Goal: Check status: Verify the current state of an ongoing process or item

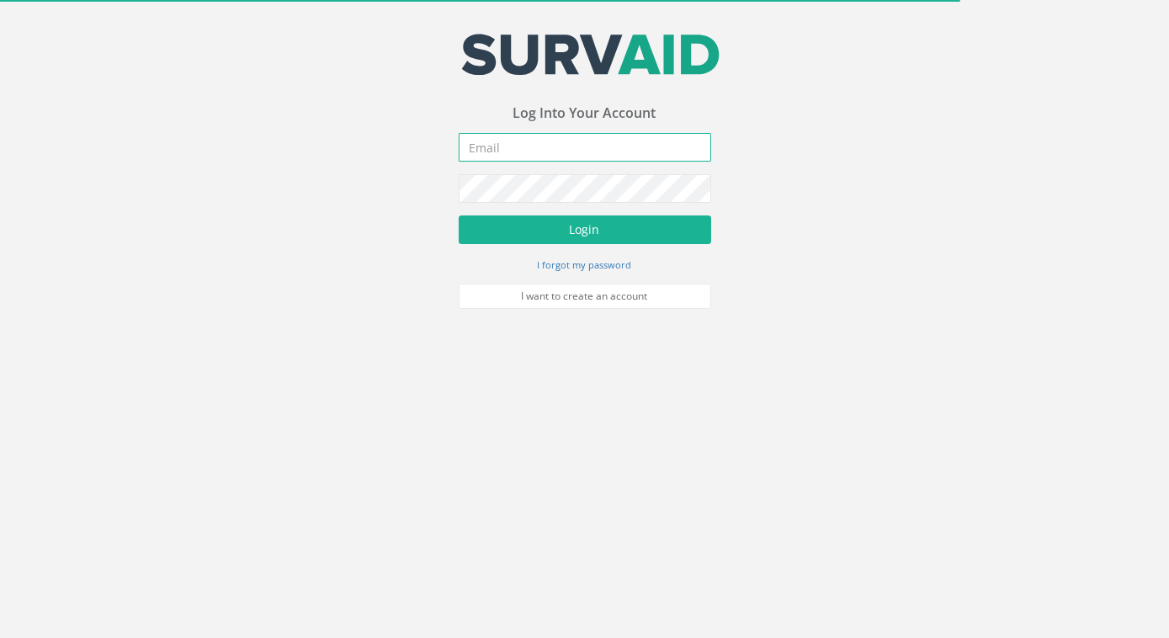
click at [520, 151] on input "email" at bounding box center [585, 147] width 252 height 29
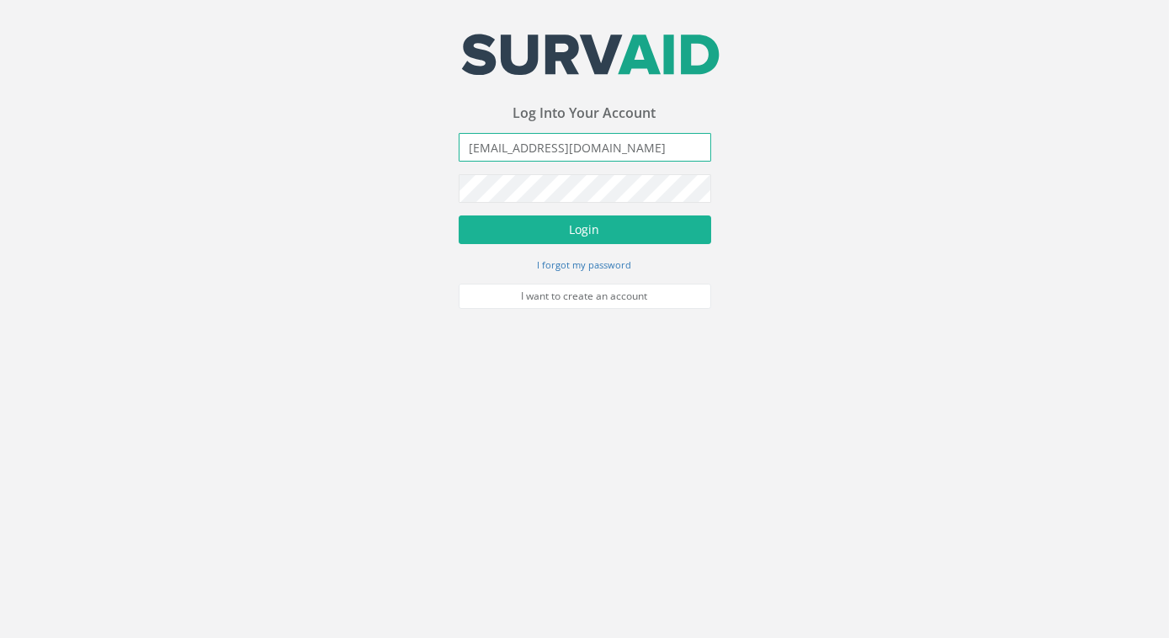
type input "[EMAIL_ADDRESS][DOMAIN_NAME]"
click at [459, 215] on button "Login" at bounding box center [585, 229] width 252 height 29
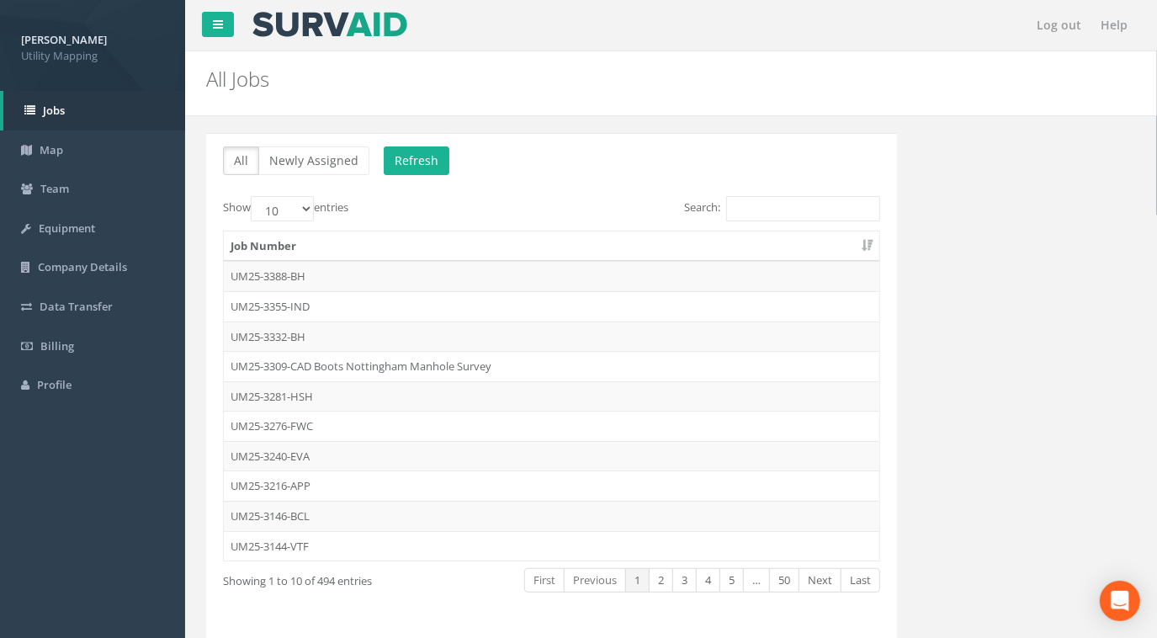
click at [771, 184] on div "All Newly Assigned Refresh Show 10 25 50 100 entries Search: Job Number UM25-33…" at bounding box center [551, 386] width 691 height 507
click at [778, 189] on div "All Newly Assigned Refresh Show 10 25 50 100 entries Search: Job Number UM25-33…" at bounding box center [551, 386] width 691 height 507
click at [778, 197] on input "Search:" at bounding box center [803, 208] width 154 height 25
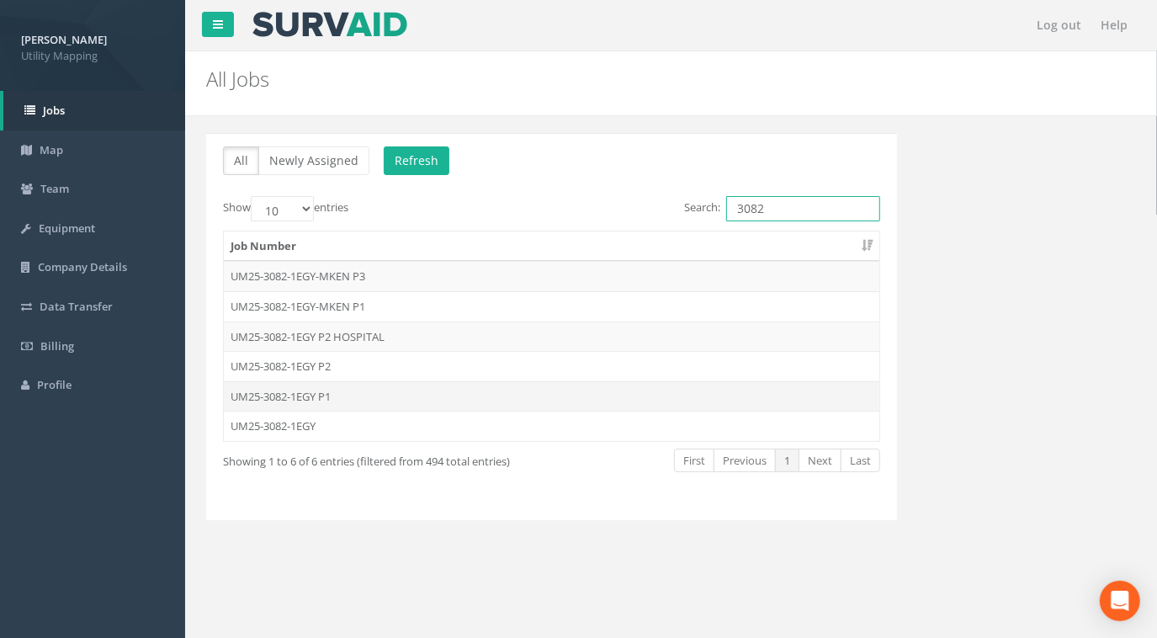
type input "3082"
click at [316, 393] on td "UM25-3082-1EGY P1" at bounding box center [552, 396] width 656 height 30
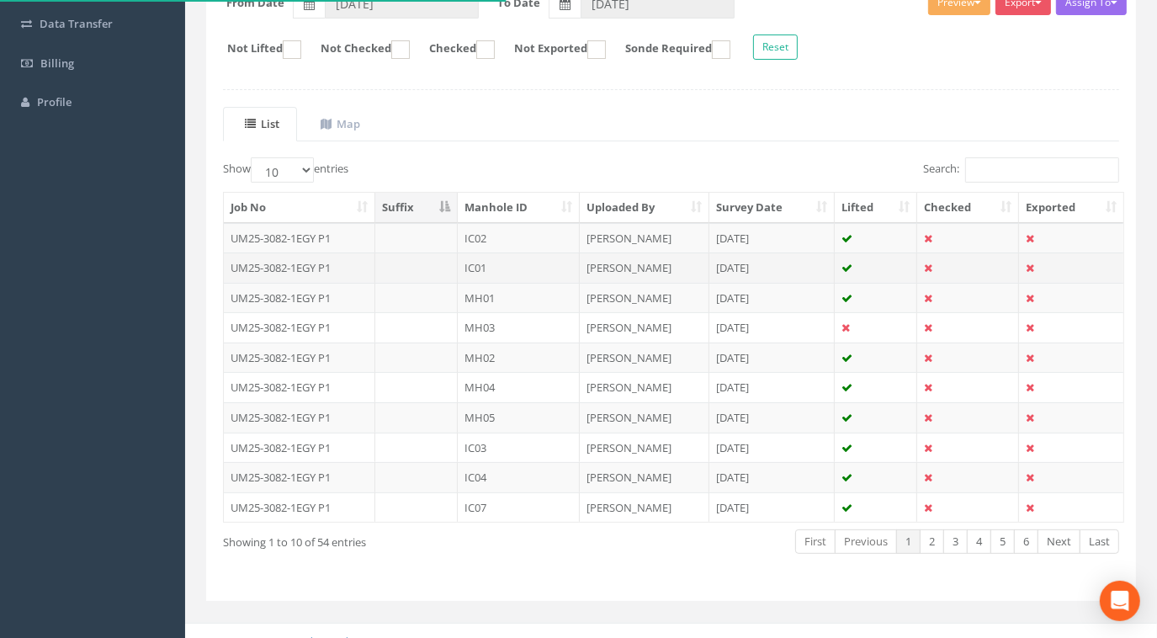
scroll to position [294, 0]
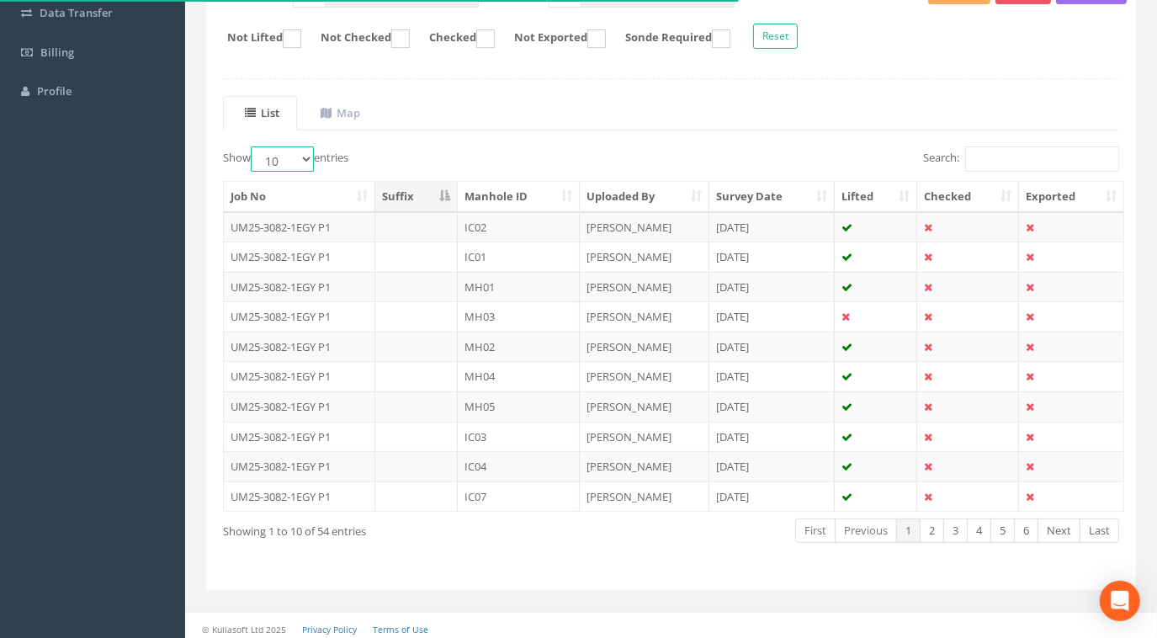
click at [290, 150] on select "10 25 50 100" at bounding box center [282, 158] width 63 height 25
select select "100"
click at [253, 146] on select "10 25 50 100" at bounding box center [282, 158] width 63 height 25
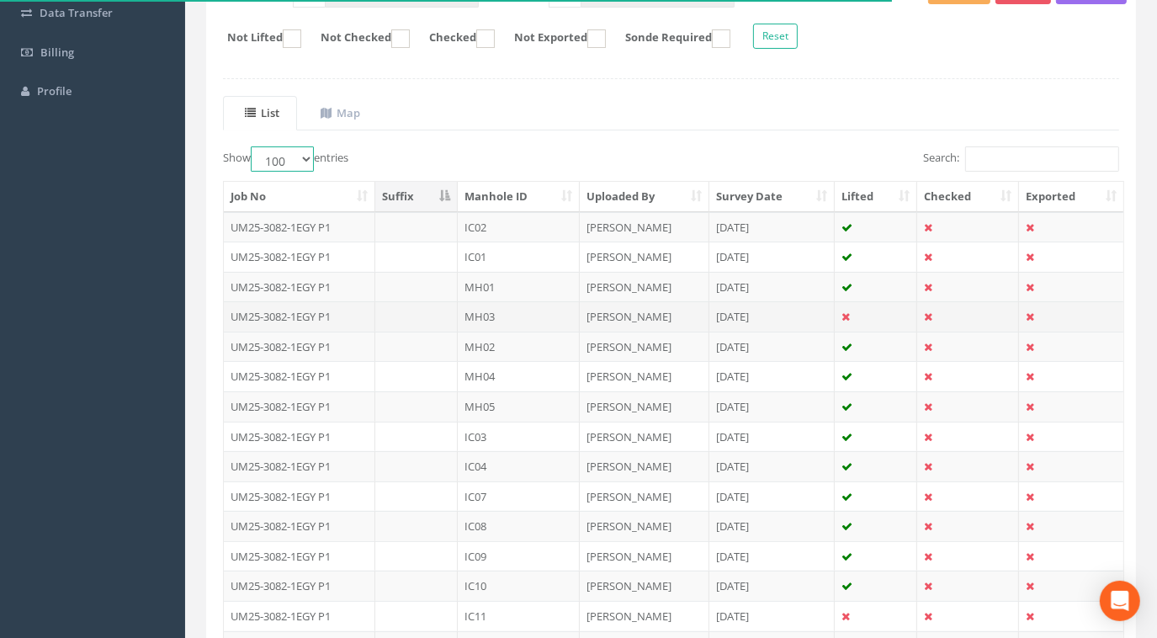
scroll to position [0, 0]
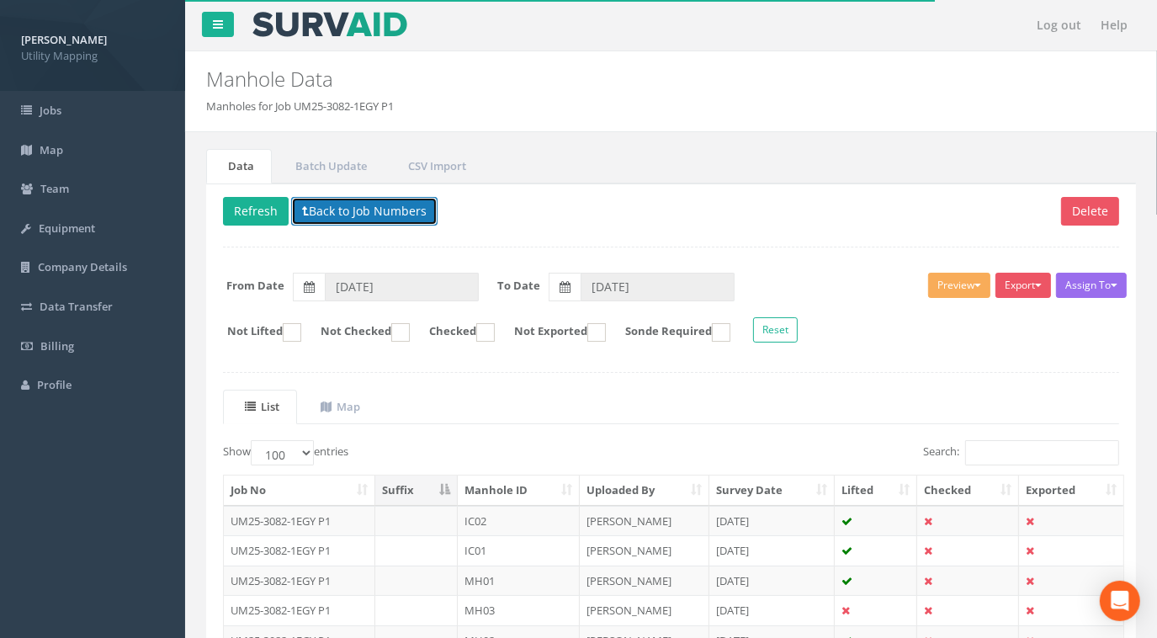
click at [385, 202] on button "Back to Job Numbers" at bounding box center [364, 211] width 146 height 29
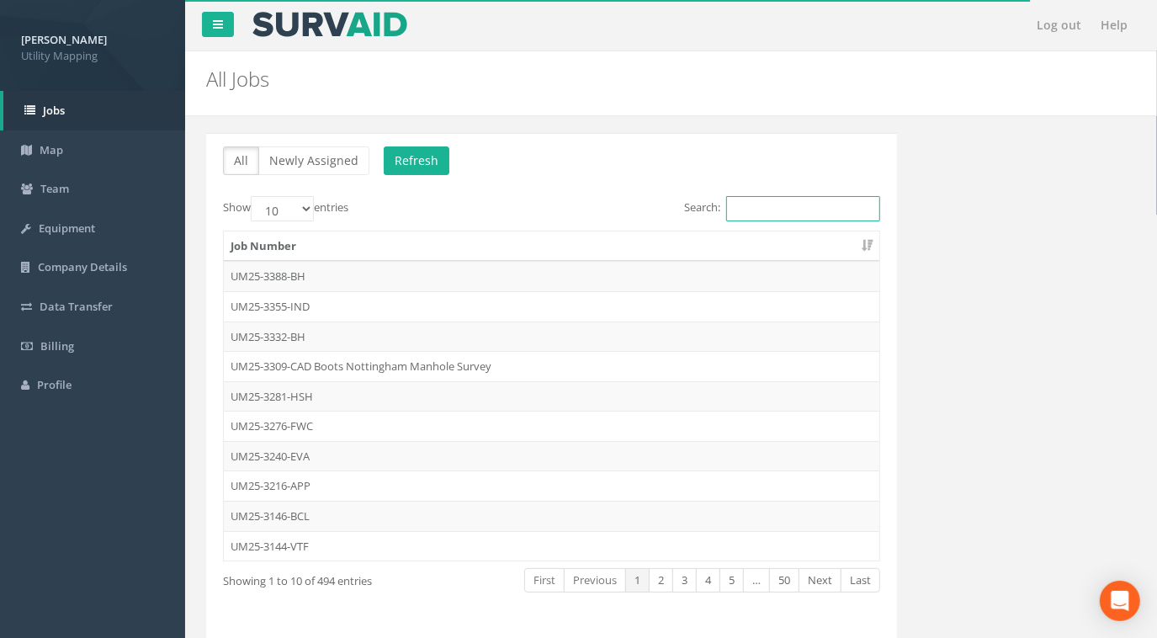
click at [795, 201] on input "Search:" at bounding box center [803, 208] width 154 height 25
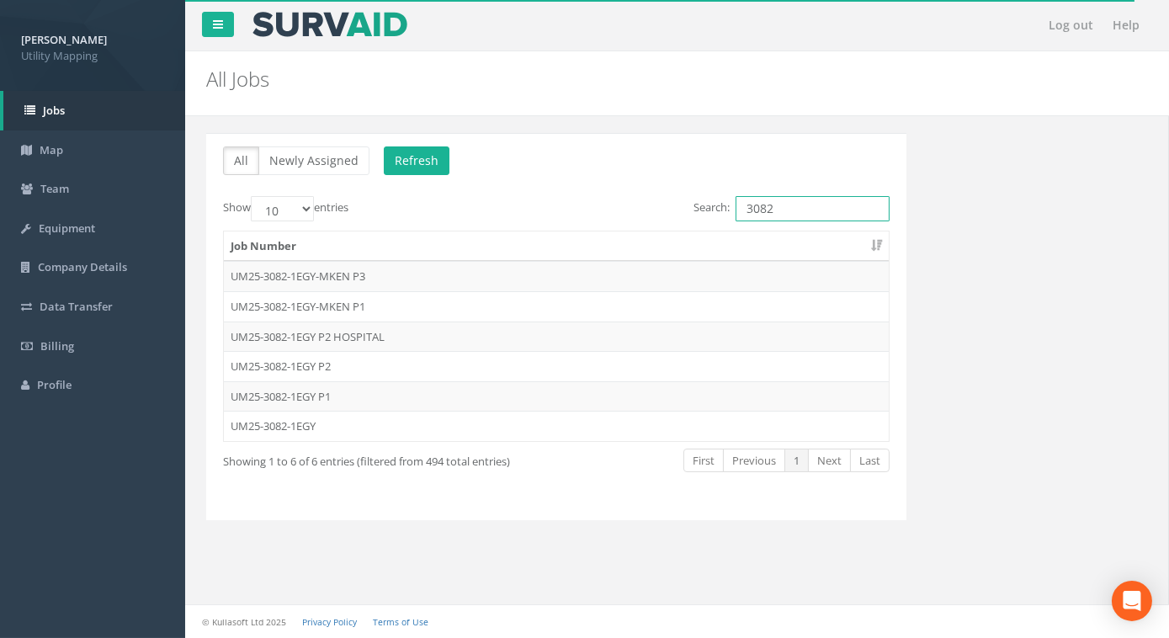
type input "3082"
click at [818, 205] on input "3082" at bounding box center [813, 208] width 154 height 25
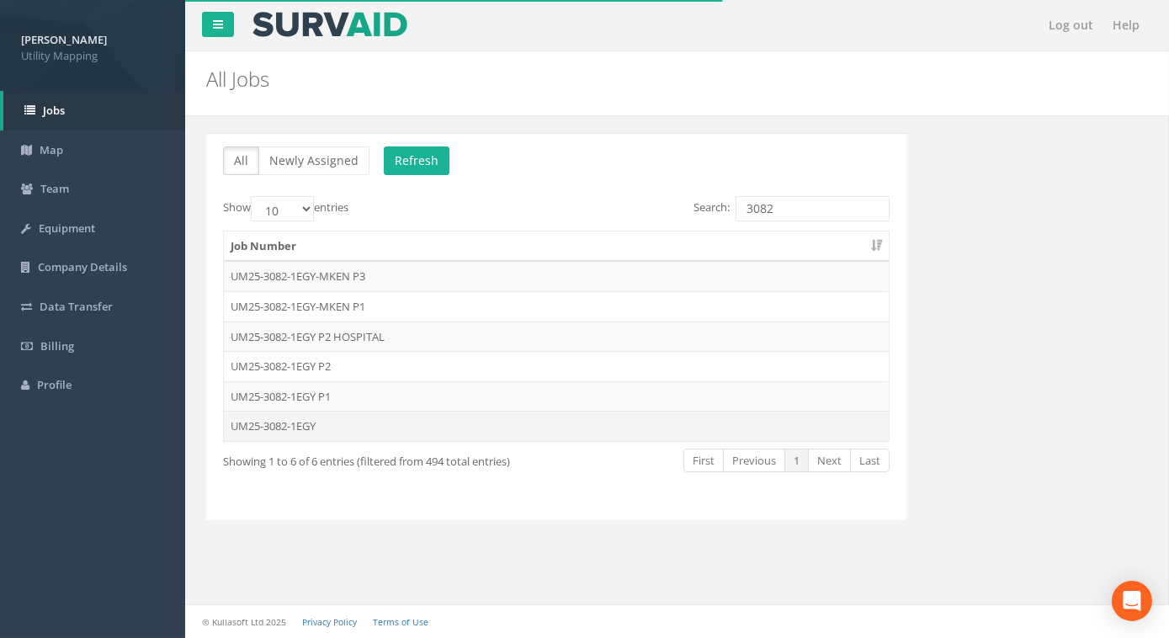
click at [306, 424] on td "UM25-3082-1EGY" at bounding box center [556, 426] width 665 height 30
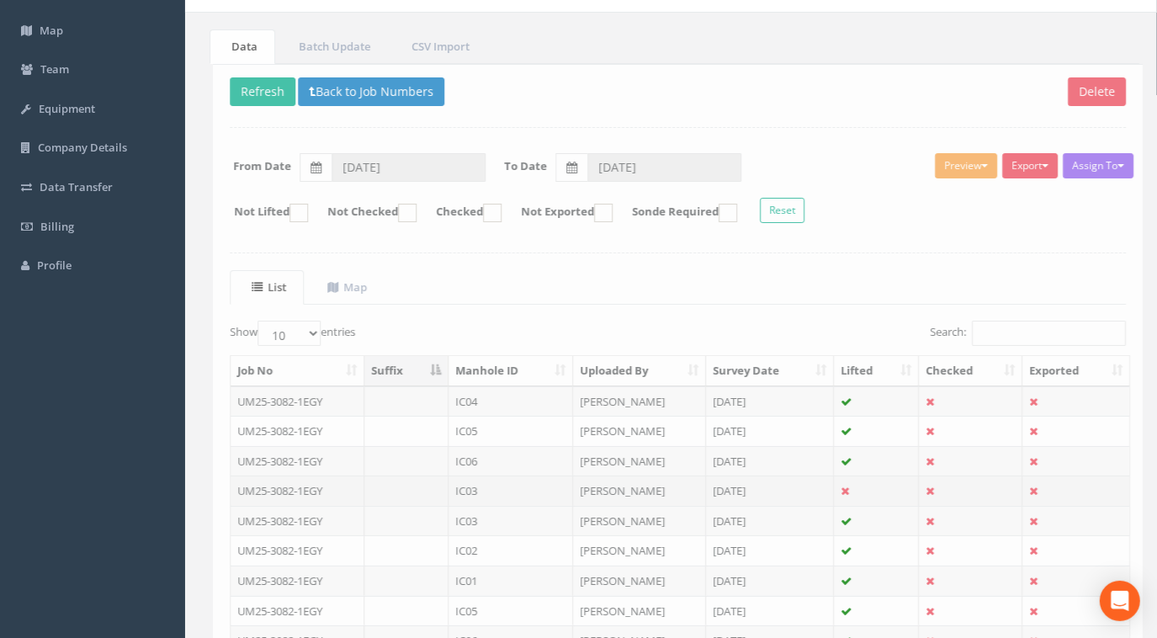
scroll to position [152, 0]
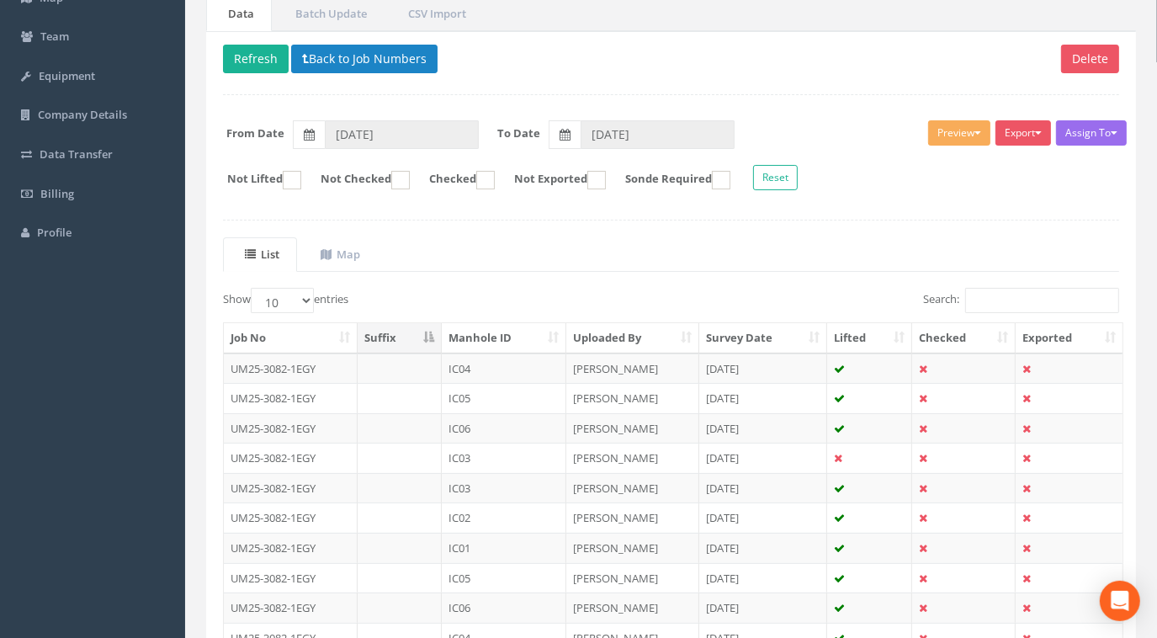
click at [480, 335] on th "Manhole ID" at bounding box center [504, 338] width 125 height 30
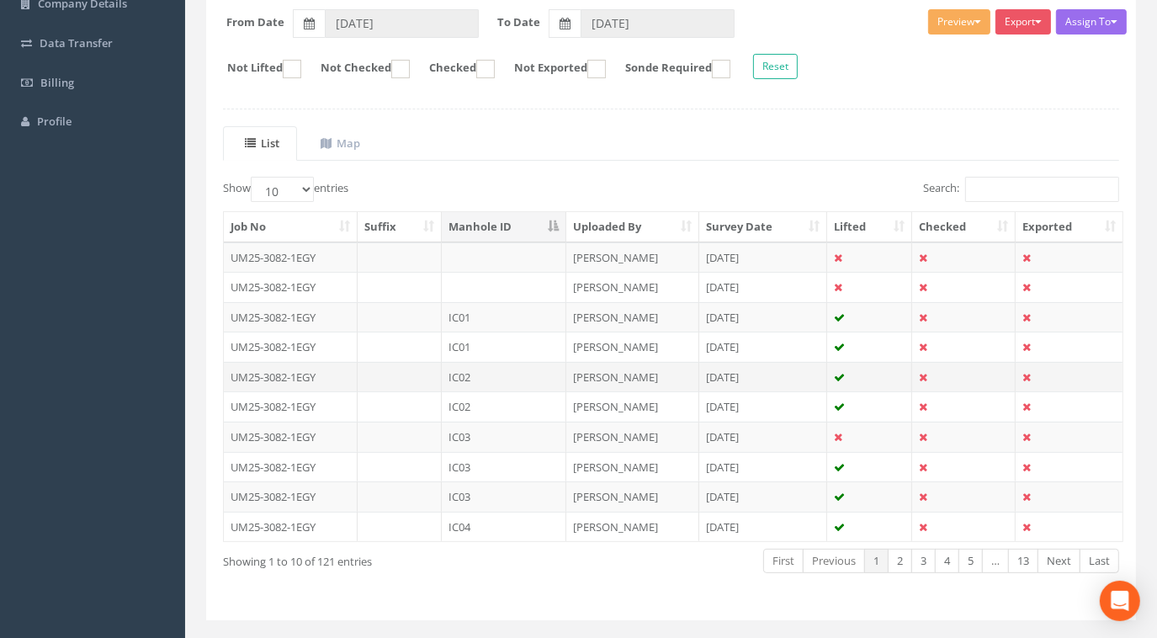
scroll to position [294, 0]
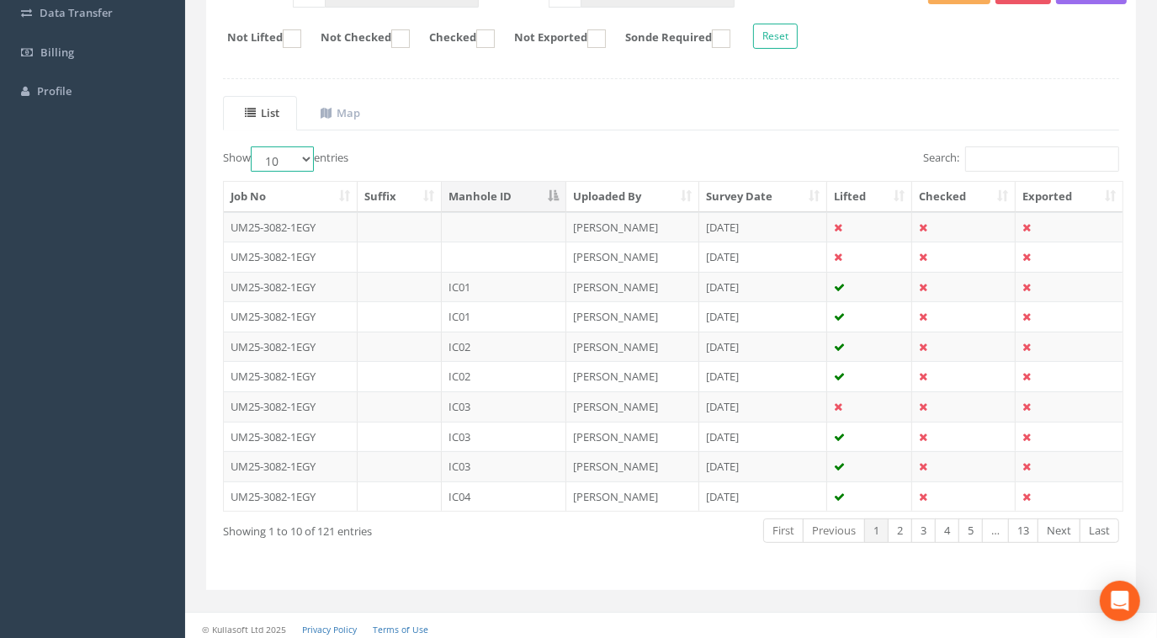
click at [277, 156] on select "10 25 50 100" at bounding box center [282, 158] width 63 height 25
select select "100"
click at [253, 146] on select "10 25 50 100" at bounding box center [282, 158] width 63 height 25
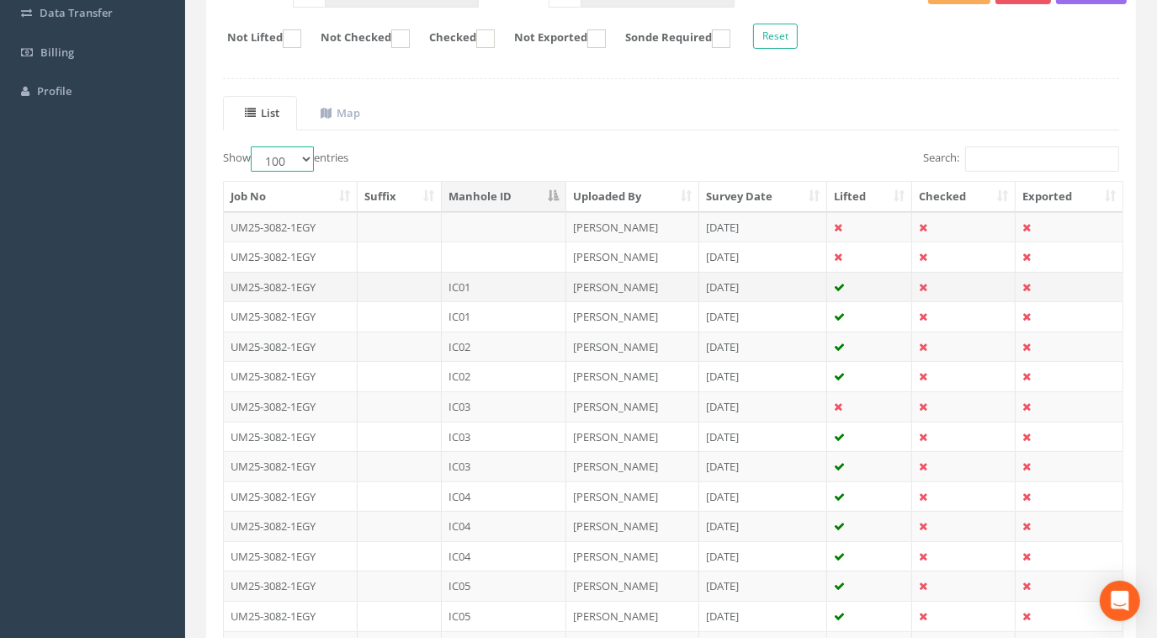
scroll to position [370, 0]
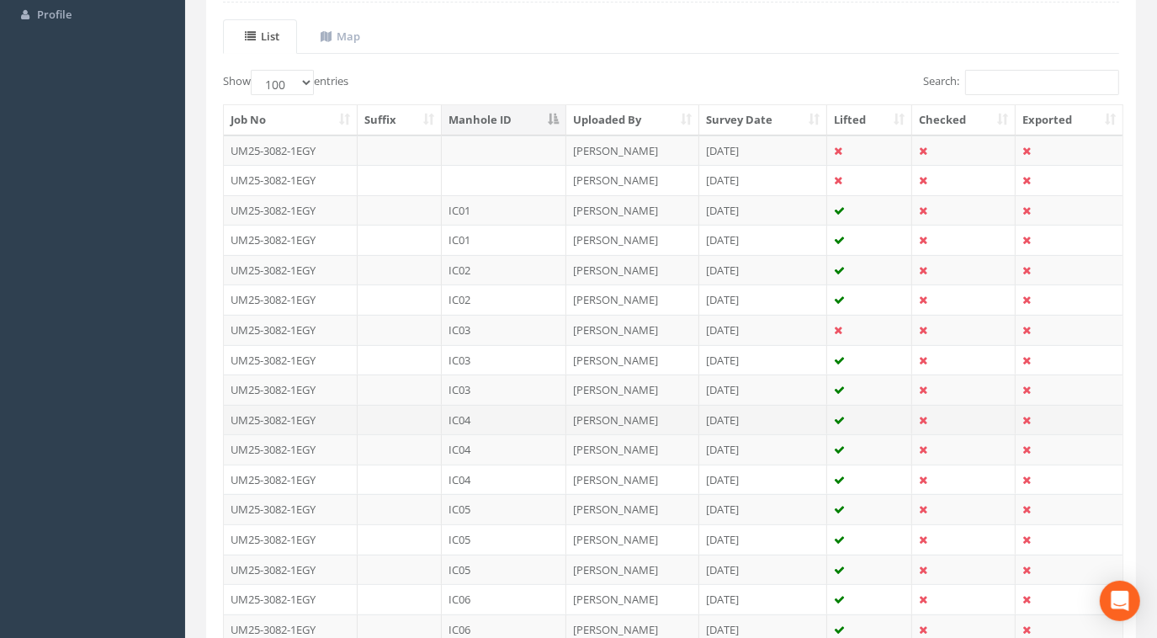
click at [306, 415] on td "UM25-3082-1EGY" at bounding box center [291, 420] width 134 height 30
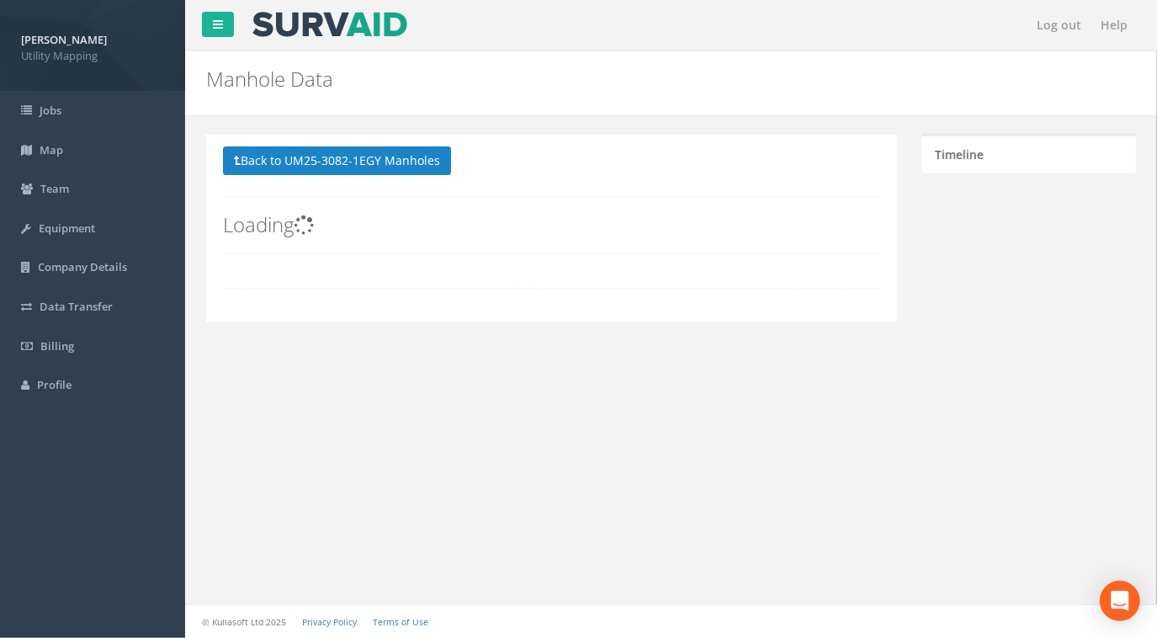
scroll to position [0, 0]
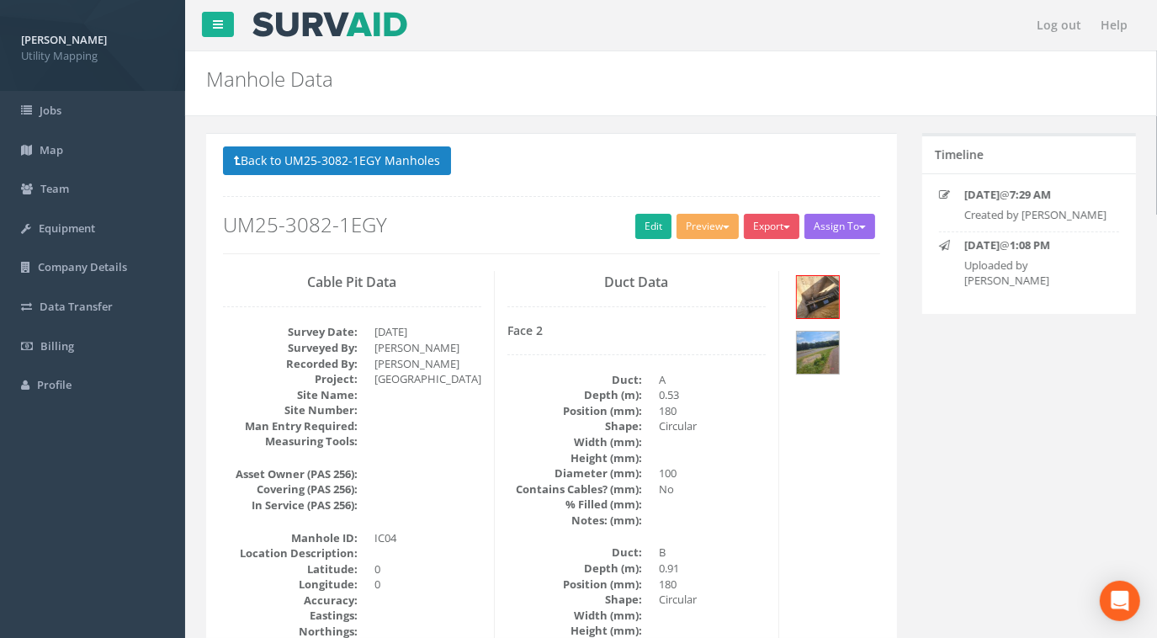
click at [387, 155] on button "Back to UM25-3082-1EGY Manholes" at bounding box center [337, 160] width 228 height 29
